Goal: Information Seeking & Learning: Learn about a topic

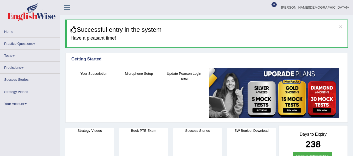
click at [32, 44] on link "Practice Questions" at bounding box center [29, 43] width 59 height 10
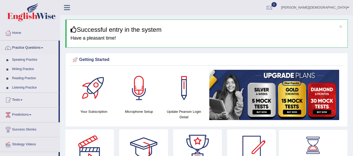
click at [31, 59] on link "Speaking Practice" at bounding box center [34, 59] width 49 height 9
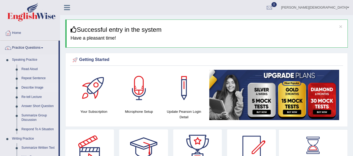
click at [35, 88] on link "Describe Image" at bounding box center [38, 87] width 39 height 9
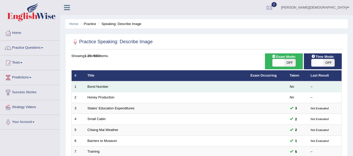
click at [110, 86] on td "Bond Number" at bounding box center [166, 86] width 163 height 11
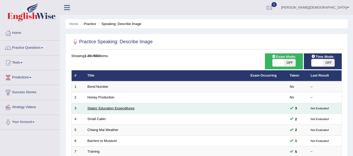
click at [132, 106] on link "States' Education Expenditures" at bounding box center [110, 108] width 47 height 4
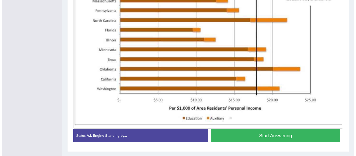
scroll to position [185, 0]
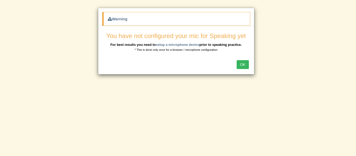
click at [244, 70] on div "OK" at bounding box center [176, 65] width 156 height 18
click at [244, 64] on button "OK" at bounding box center [243, 64] width 12 height 9
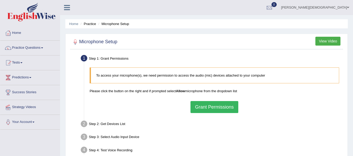
click at [217, 106] on button "Grant Permissions" at bounding box center [213, 107] width 47 height 12
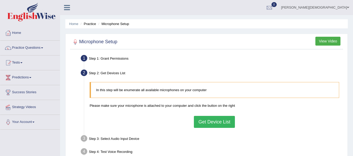
click at [212, 122] on button "Get Device List" at bounding box center [214, 122] width 41 height 12
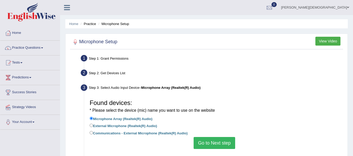
click at [214, 144] on button "Go to Next step" at bounding box center [213, 143] width 41 height 12
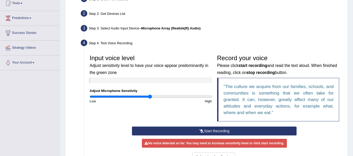
scroll to position [78, 0]
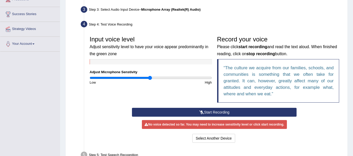
click at [211, 112] on button "Start Recording" at bounding box center [214, 112] width 164 height 9
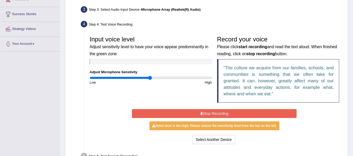
click at [212, 112] on button "Stop Recording" at bounding box center [214, 113] width 164 height 9
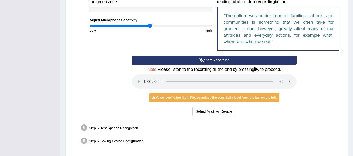
scroll to position [148, 0]
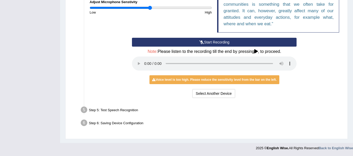
click at [202, 81] on div "Voice level is too high. Please reduce the sensitivity level from the bar on th…" at bounding box center [214, 79] width 130 height 9
click at [216, 91] on button "Select Another Device" at bounding box center [213, 93] width 43 height 9
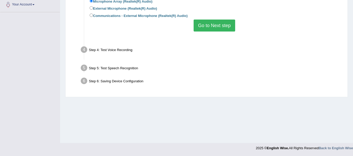
scroll to position [118, 0]
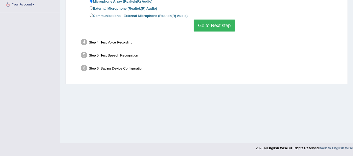
click at [214, 25] on button "Go to Next step" at bounding box center [213, 26] width 41 height 12
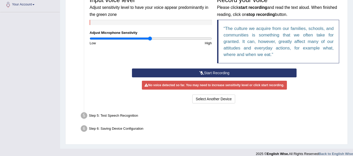
click at [203, 72] on icon at bounding box center [201, 73] width 5 height 4
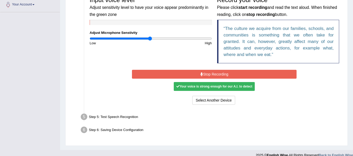
click at [204, 89] on div "Your voice is strong enough for our A.I. to detect" at bounding box center [214, 86] width 81 height 9
click at [213, 73] on button "Stop Recording" at bounding box center [214, 74] width 164 height 9
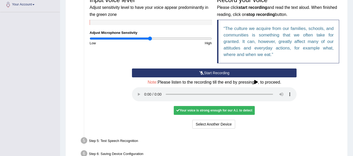
scroll to position [144, 0]
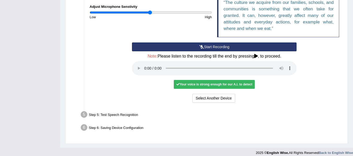
click at [208, 83] on div "Your voice is strong enough for our A.I. to detect" at bounding box center [214, 84] width 81 height 9
click at [275, 103] on div "Select Another Device Voice is ok. Go to Next step" at bounding box center [214, 99] width 164 height 10
drag, startPoint x: 80, startPoint y: 115, endPoint x: 101, endPoint y: 102, distance: 24.8
click at [80, 114] on div "Step 5: Test Speech Recognition" at bounding box center [211, 115] width 266 height 11
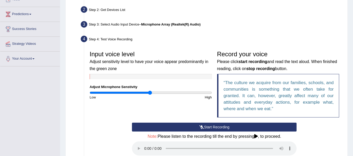
scroll to position [0, 0]
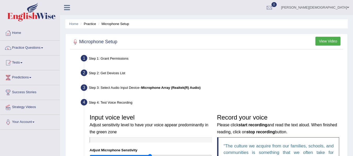
click at [324, 38] on button "View Video" at bounding box center [327, 41] width 25 height 9
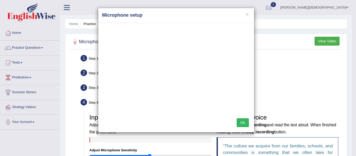
click at [246, 124] on button "OK" at bounding box center [243, 122] width 12 height 9
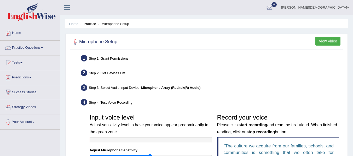
click at [334, 38] on button "View Video" at bounding box center [327, 41] width 25 height 9
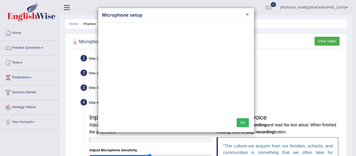
click at [247, 14] on button "×" at bounding box center [247, 13] width 3 height 5
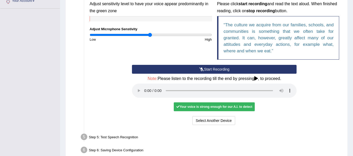
scroll to position [130, 0]
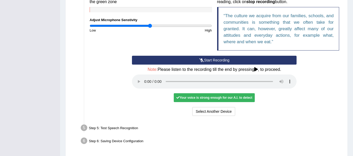
click at [240, 98] on div "Your voice is strong enough for our A.I. to detect" at bounding box center [214, 97] width 81 height 9
click at [220, 59] on button "Start Recording" at bounding box center [214, 60] width 164 height 9
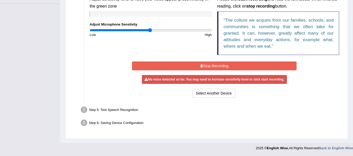
scroll to position [125, 0]
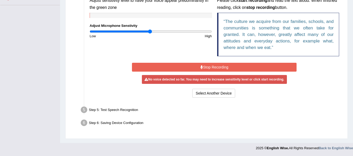
click at [218, 69] on button "Stop Recording" at bounding box center [214, 67] width 164 height 9
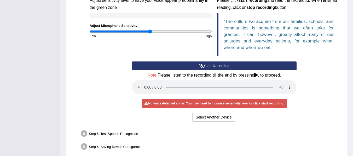
scroll to position [99, 0]
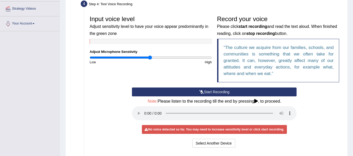
click at [205, 92] on button "Start Recording" at bounding box center [214, 92] width 164 height 9
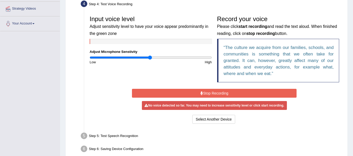
click at [204, 92] on button "Stop Recording" at bounding box center [214, 93] width 164 height 9
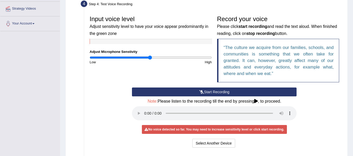
click at [205, 91] on button "Start Recording" at bounding box center [214, 92] width 164 height 9
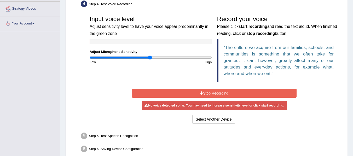
click at [206, 91] on button "Stop Recording" at bounding box center [214, 93] width 164 height 9
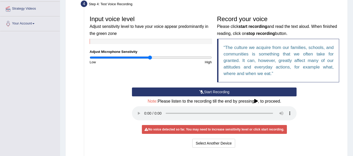
click at [314, 94] on div "Start Recording Stop Recording Note: Please listen to the recording till the en…" at bounding box center [214, 119] width 254 height 62
click at [209, 144] on button "Select Another Device" at bounding box center [213, 143] width 43 height 9
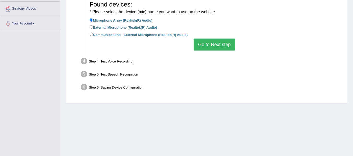
click at [220, 41] on button "Go to Next step" at bounding box center [213, 45] width 41 height 12
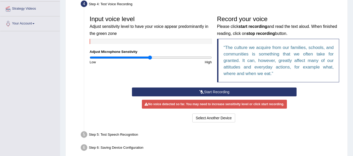
click at [209, 90] on button "Start Recording" at bounding box center [214, 92] width 164 height 9
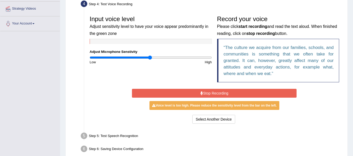
click at [204, 89] on button "Stop Recording" at bounding box center [214, 93] width 164 height 9
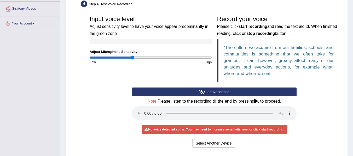
type input "0.7"
click at [132, 56] on input "range" at bounding box center [151, 58] width 122 height 4
click at [202, 93] on icon at bounding box center [201, 92] width 5 height 4
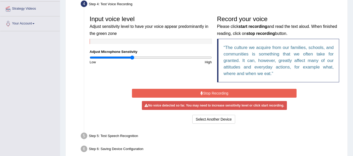
click at [202, 92] on icon at bounding box center [201, 94] width 3 height 4
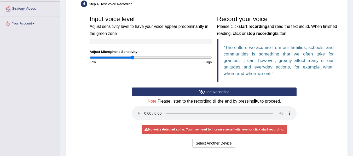
click at [202, 92] on icon at bounding box center [201, 92] width 5 height 4
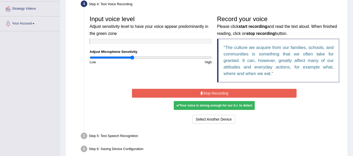
click at [205, 92] on button "Stop Recording" at bounding box center [214, 93] width 164 height 9
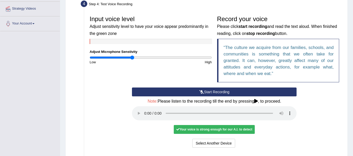
click at [211, 128] on div "Your voice is strong enough for our A.I. to detect" at bounding box center [214, 129] width 81 height 9
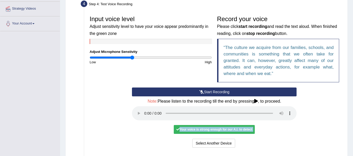
click at [211, 128] on div "Your voice is strong enough for our A.I. to detect" at bounding box center [214, 129] width 81 height 9
click at [195, 130] on div "Your voice is strong enough for our A.I. to detect" at bounding box center [214, 129] width 81 height 9
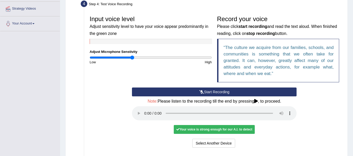
click at [176, 128] on div "Your voice is strong enough for our A.I. to detect" at bounding box center [214, 129] width 81 height 9
click at [225, 142] on button "Select Another Device" at bounding box center [213, 143] width 43 height 9
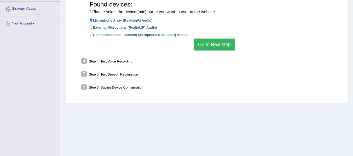
click at [211, 47] on button "Go to Next step" at bounding box center [213, 45] width 41 height 12
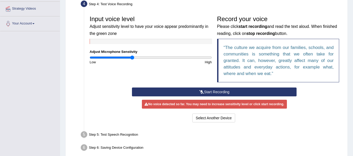
click at [214, 92] on button "Start Recording" at bounding box center [214, 92] width 164 height 9
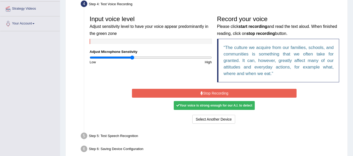
click at [210, 92] on button "Stop Recording" at bounding box center [214, 93] width 164 height 9
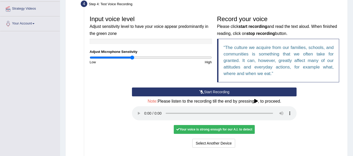
scroll to position [125, 0]
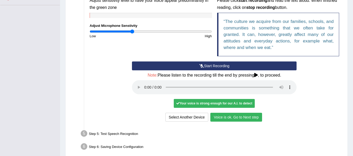
click at [234, 118] on button "Voice is ok. Go to Next step" at bounding box center [236, 117] width 52 height 9
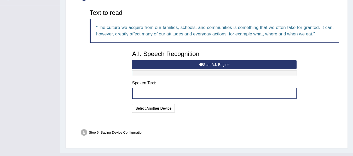
scroll to position [122, 0]
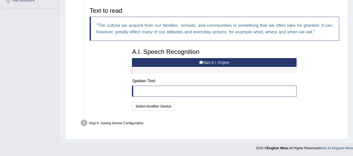
click at [158, 89] on blockquote at bounding box center [214, 91] width 164 height 11
click at [141, 94] on blockquote at bounding box center [214, 91] width 164 height 11
click at [142, 93] on blockquote at bounding box center [214, 91] width 164 height 11
click at [154, 105] on button "Select Another Device" at bounding box center [153, 106] width 43 height 9
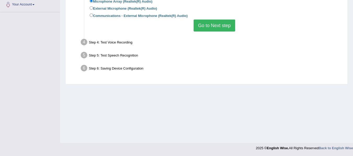
click at [212, 29] on button "Go to Next step" at bounding box center [213, 26] width 41 height 12
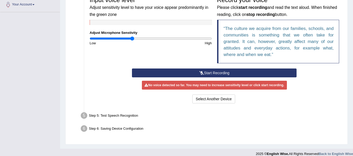
click at [209, 71] on button "Start Recording" at bounding box center [214, 73] width 164 height 9
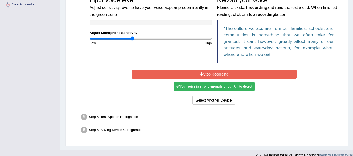
click at [207, 73] on button "Stop Recording" at bounding box center [214, 74] width 164 height 9
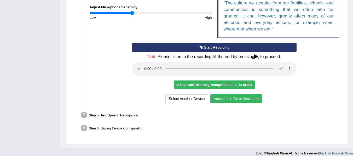
scroll to position [144, 0]
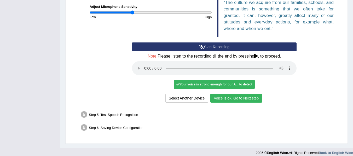
click at [230, 99] on button "Voice is ok. Go to Next step" at bounding box center [236, 98] width 52 height 9
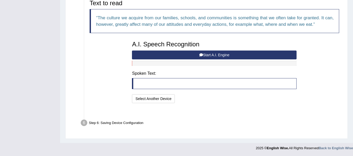
scroll to position [122, 0]
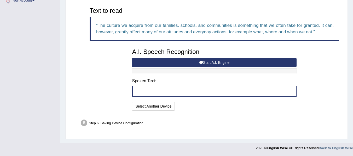
click at [147, 90] on blockquote at bounding box center [214, 91] width 164 height 11
click at [209, 61] on button "Start A.I. Engine" at bounding box center [214, 62] width 164 height 9
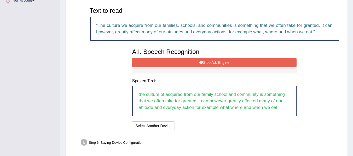
click at [209, 61] on button "Stop A.I. Engine" at bounding box center [214, 62] width 164 height 9
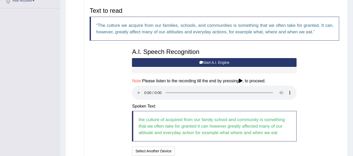
scroll to position [148, 0]
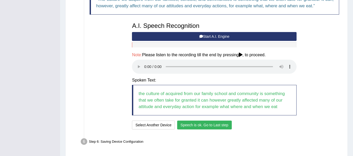
click at [209, 124] on button "Speech is ok. Go to Last step" at bounding box center [204, 125] width 55 height 9
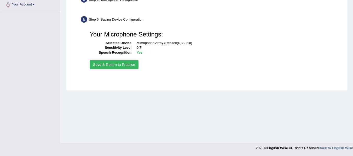
scroll to position [118, 0]
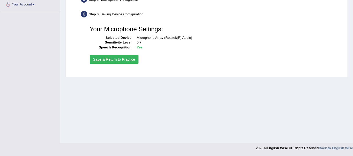
click at [110, 61] on button "Save & Return to Practice" at bounding box center [114, 59] width 49 height 9
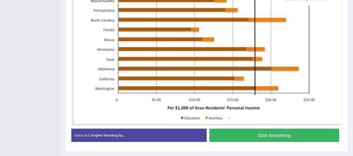
scroll to position [198, 0]
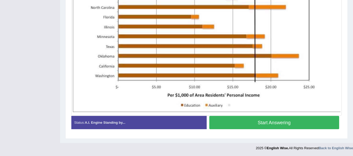
click at [281, 122] on button "Start Answering" at bounding box center [274, 122] width 130 height 13
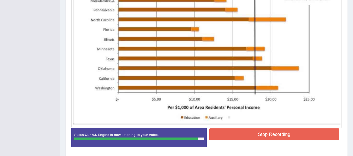
scroll to position [195, 0]
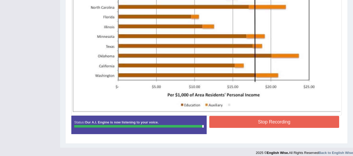
click at [266, 121] on button "Stop Recording" at bounding box center [274, 122] width 130 height 12
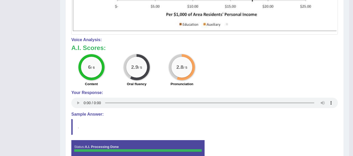
scroll to position [302, 0]
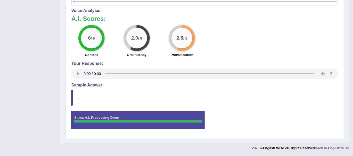
click at [305, 98] on blockquote "." at bounding box center [204, 98] width 266 height 16
drag, startPoint x: 247, startPoint y: 98, endPoint x: 103, endPoint y: 82, distance: 144.4
click at [246, 98] on blockquote "." at bounding box center [204, 98] width 266 height 16
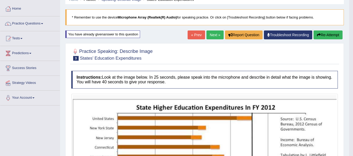
scroll to position [15, 0]
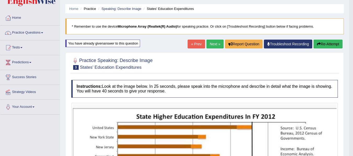
click at [330, 43] on button "Re-Attempt" at bounding box center [327, 44] width 29 height 9
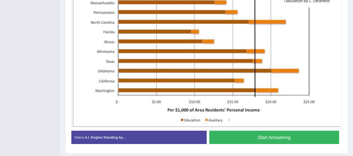
scroll to position [198, 0]
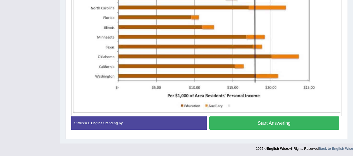
click at [254, 122] on button "Start Answering" at bounding box center [274, 123] width 130 height 13
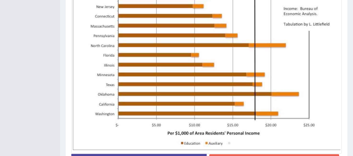
scroll to position [168, 0]
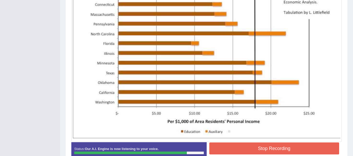
click at [269, 148] on button "Stop Recording" at bounding box center [274, 149] width 130 height 12
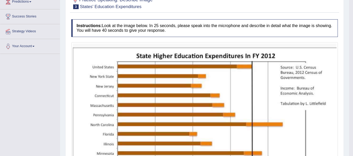
scroll to position [26, 0]
